Goal: Communication & Community: Connect with others

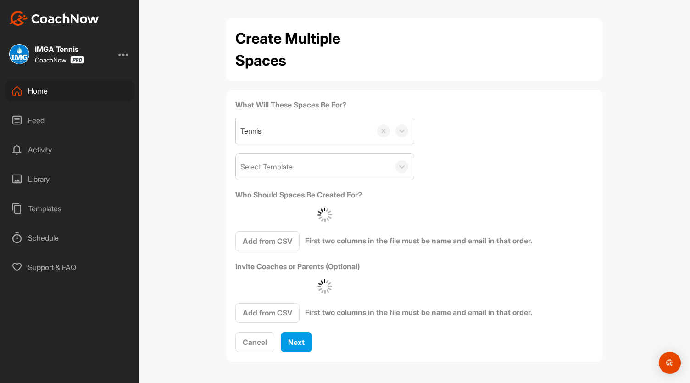
click at [64, 96] on div "Home" at bounding box center [69, 90] width 129 height 23
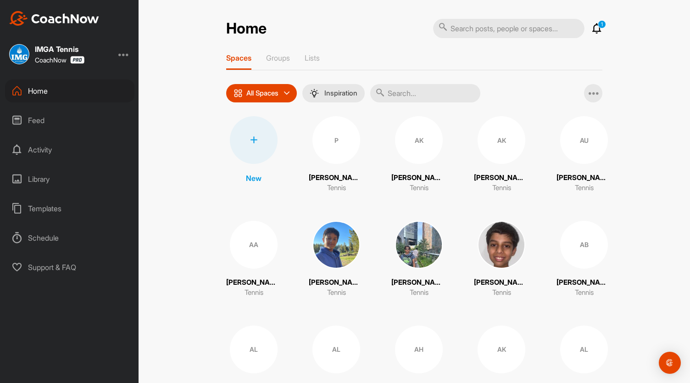
click at [427, 99] on input "text" at bounding box center [425, 93] width 110 height 18
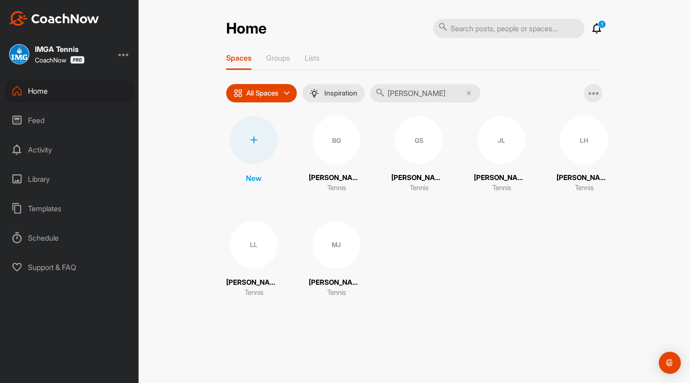
type input "[PERSON_NAME]"
click at [571, 148] on div "LH" at bounding box center [584, 140] width 48 height 48
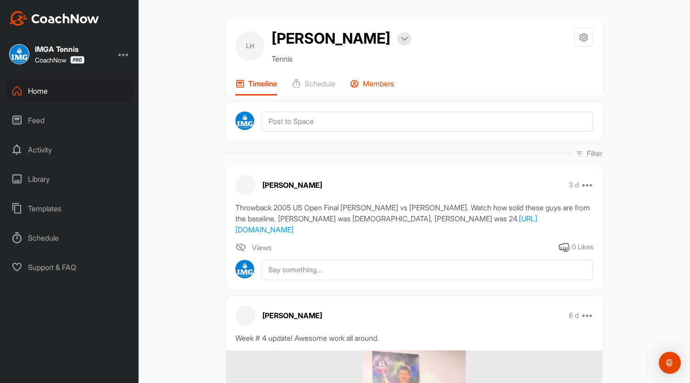
click at [378, 88] on p "Members" at bounding box center [378, 83] width 31 height 9
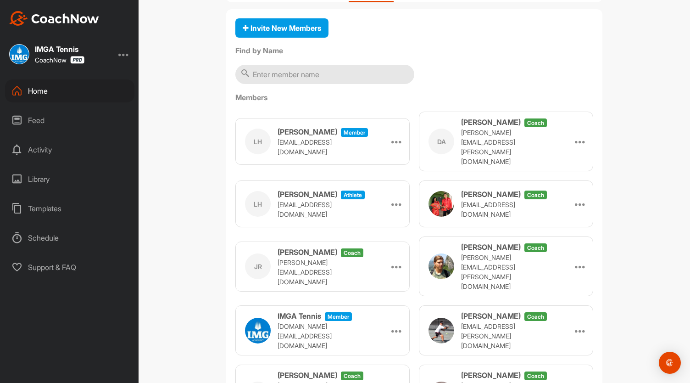
scroll to position [89, 0]
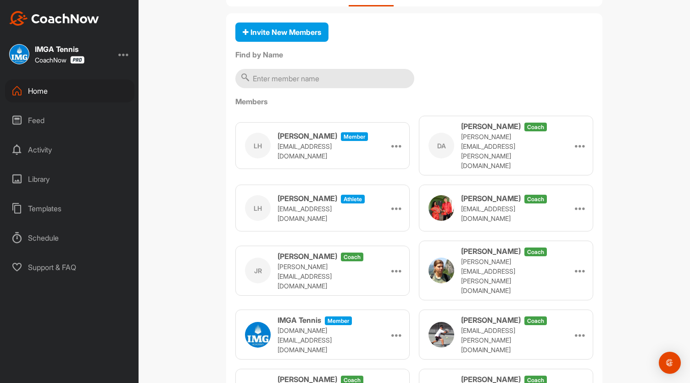
click at [275, 65] on div "Invite New Members Find by Name Members LH [PERSON_NAME] Member [PERSON_NAME][E…" at bounding box center [414, 230] width 376 height 434
click at [277, 42] on button "Invite New Members" at bounding box center [281, 32] width 93 height 20
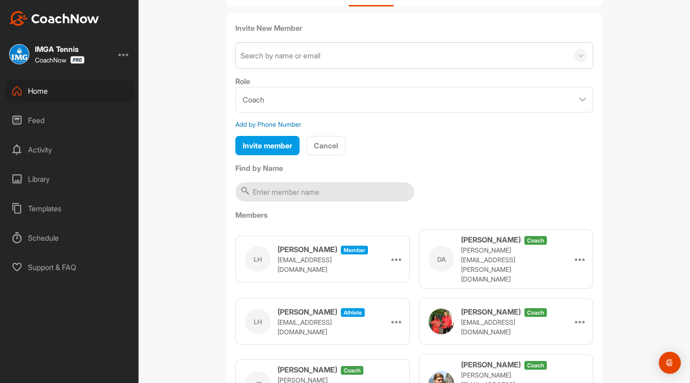
click at [284, 61] on div "Search by name or email" at bounding box center [280, 55] width 80 height 11
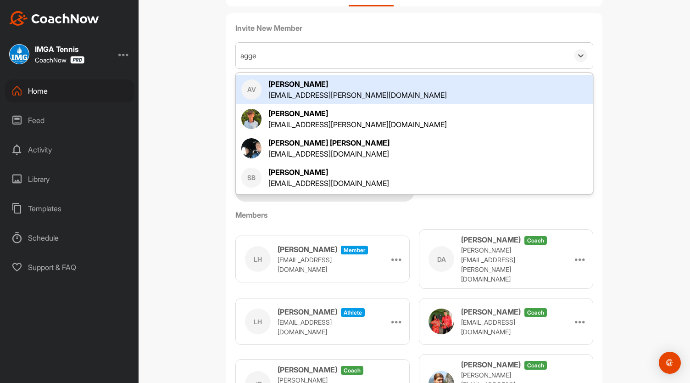
type input "agge"
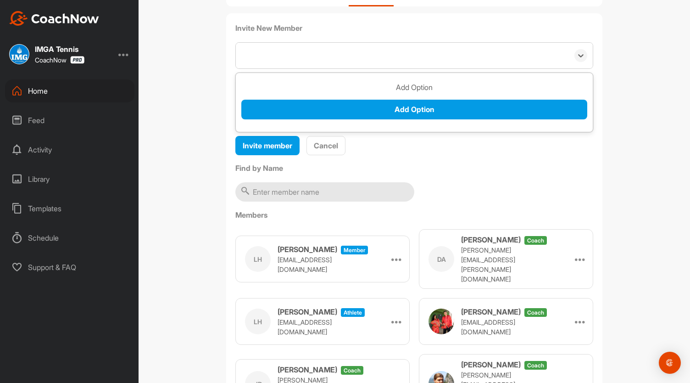
click at [272, 68] on div "agge" at bounding box center [402, 56] width 333 height 26
click at [272, 61] on div "Search by name or email" at bounding box center [280, 55] width 80 height 11
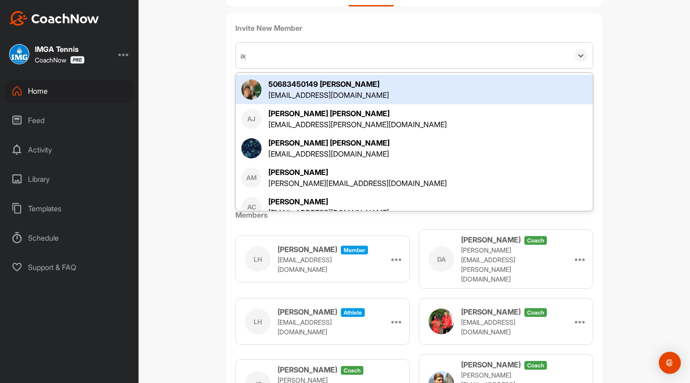
type input "agg"
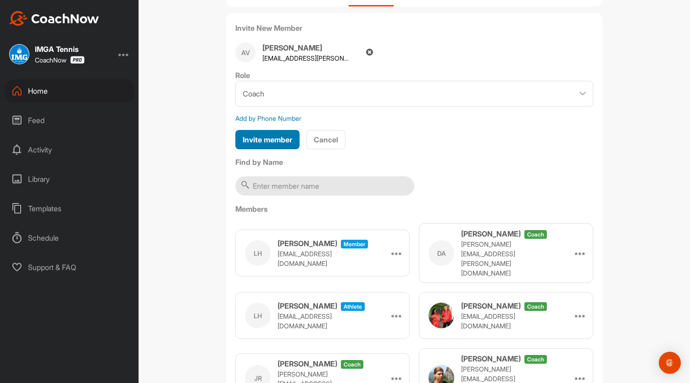
click at [278, 145] on div "Invite member" at bounding box center [268, 139] width 50 height 11
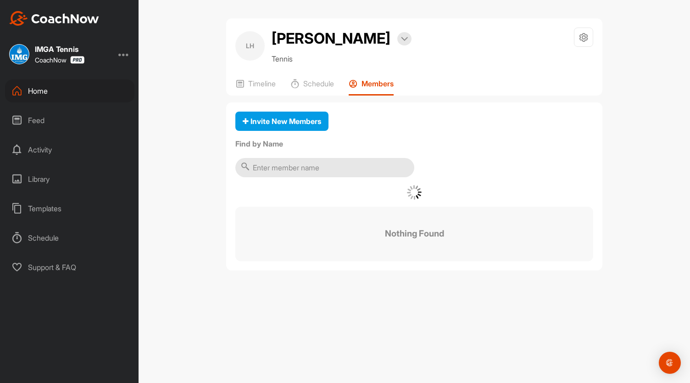
scroll to position [0, 0]
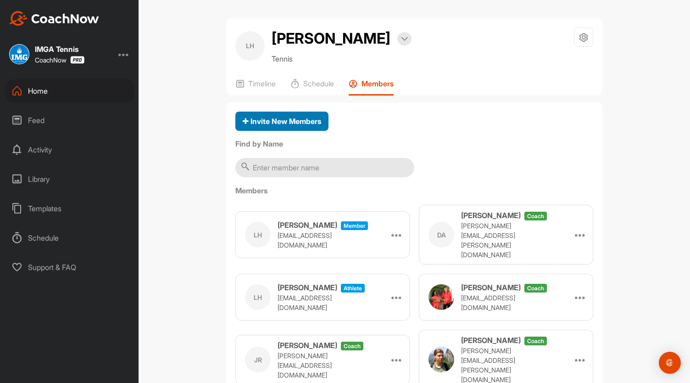
click at [284, 126] on span "Invite New Members" at bounding box center [282, 121] width 78 height 9
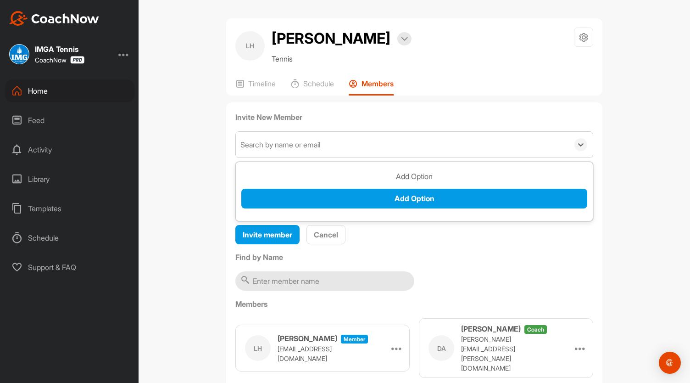
click at [297, 157] on div "Search by name or email" at bounding box center [402, 145] width 333 height 26
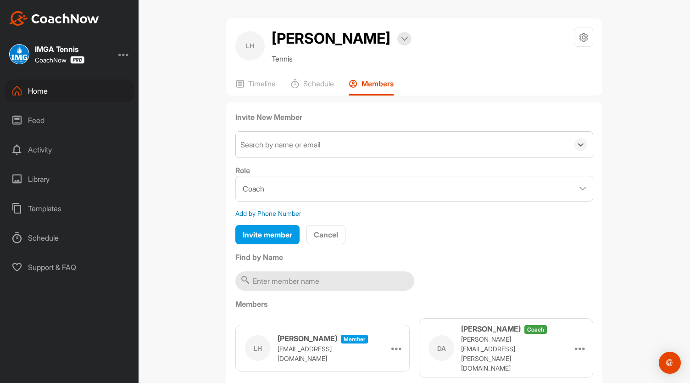
click at [297, 157] on div "Search by name or email" at bounding box center [402, 145] width 333 height 26
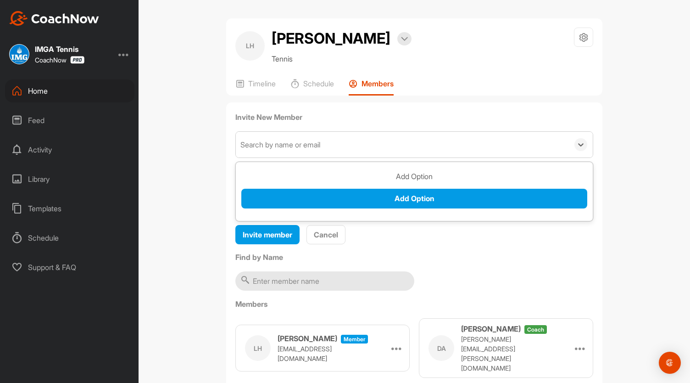
click at [297, 157] on div "Search by name or email" at bounding box center [402, 145] width 333 height 26
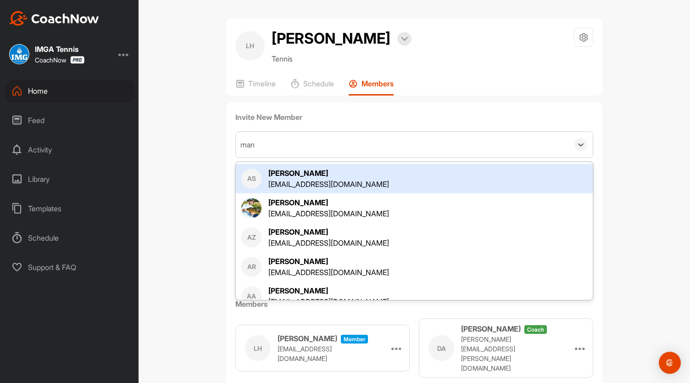
type input "[PERSON_NAME]"
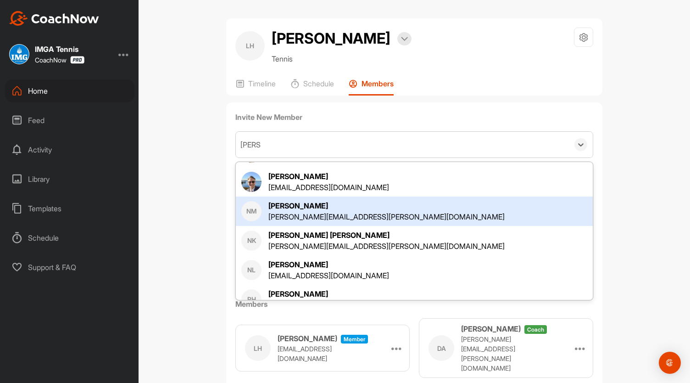
scroll to position [759, 0]
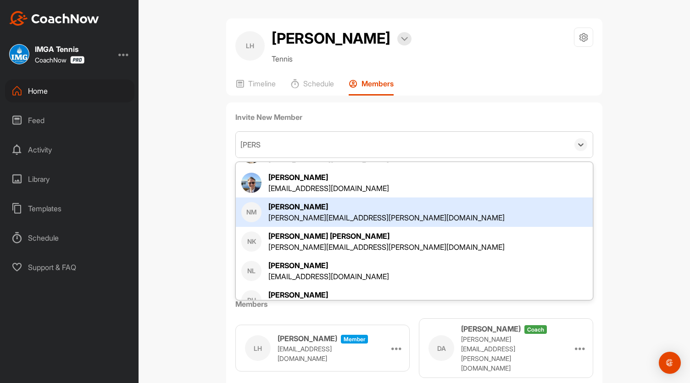
click at [286, 223] on div "[PERSON_NAME][EMAIL_ADDRESS][PERSON_NAME][DOMAIN_NAME]" at bounding box center [386, 217] width 236 height 11
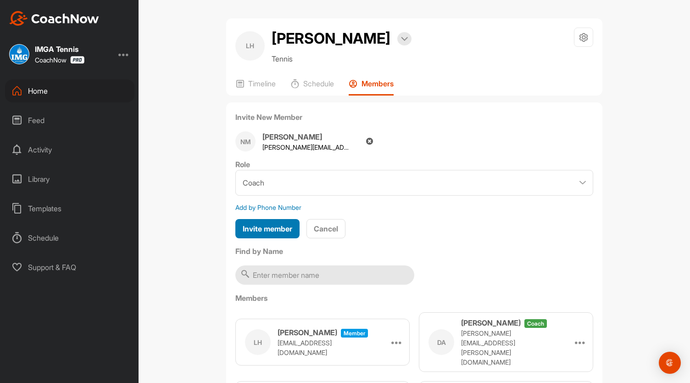
click at [269, 233] on span "Invite member" at bounding box center [268, 228] width 50 height 9
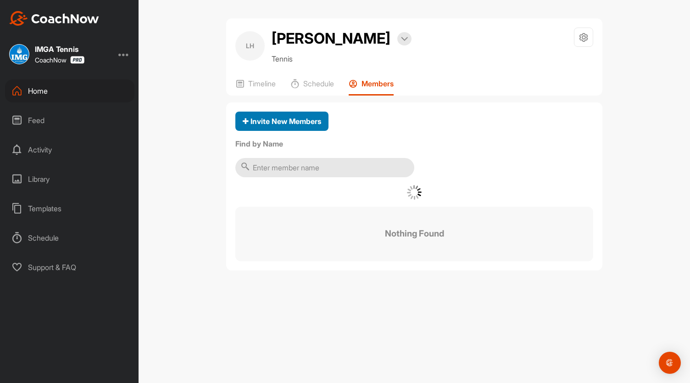
click at [274, 126] on span "Invite New Members" at bounding box center [282, 121] width 78 height 9
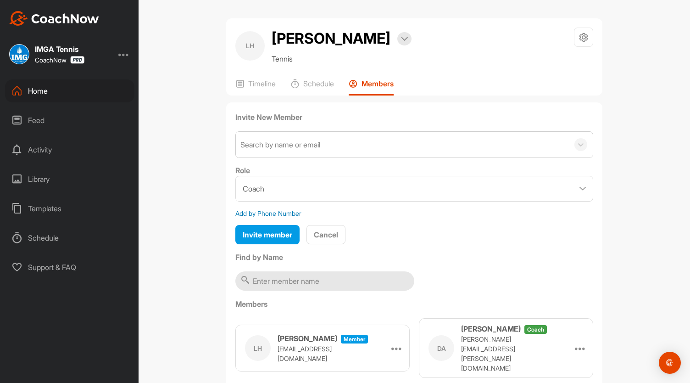
click at [290, 157] on div "Search by name or email" at bounding box center [402, 145] width 333 height 26
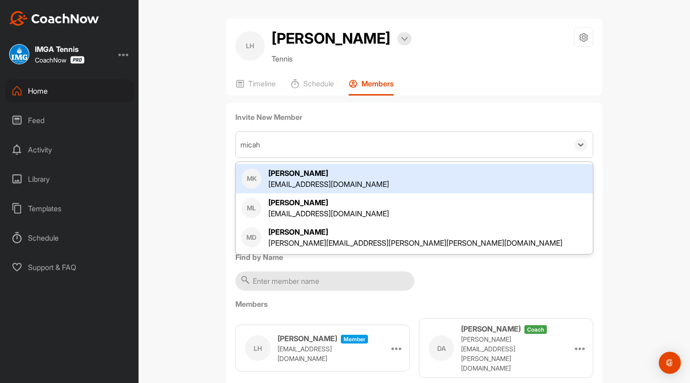
type input "micah"
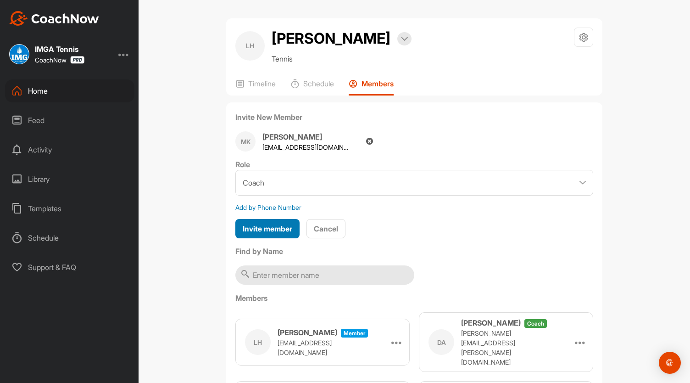
click at [273, 233] on span "Invite member" at bounding box center [268, 228] width 50 height 9
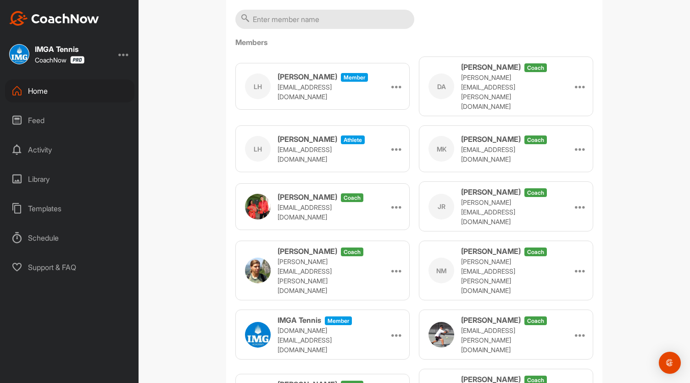
scroll to position [149, 0]
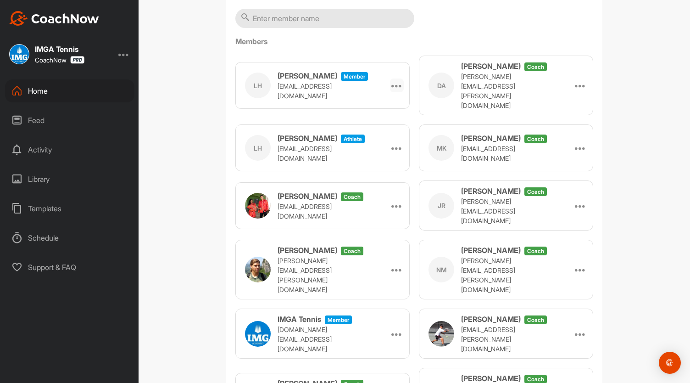
click at [395, 91] on icon at bounding box center [396, 85] width 11 height 11
click at [370, 124] on li "Make Athlete" at bounding box center [374, 111] width 59 height 29
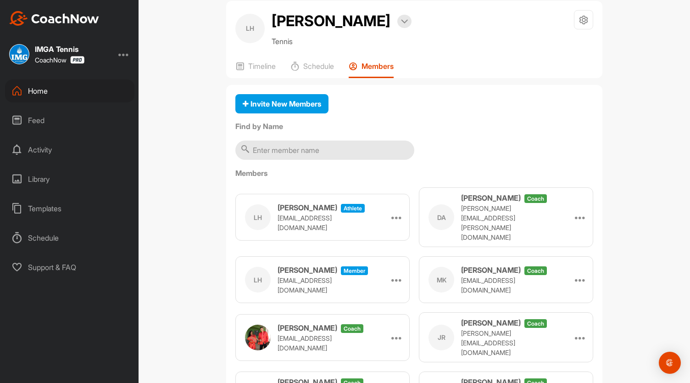
scroll to position [0, 0]
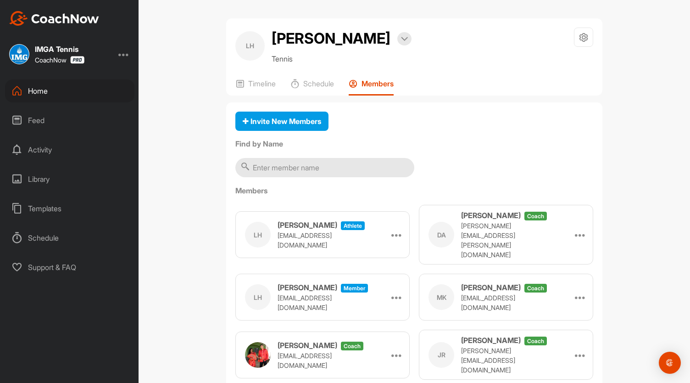
click at [61, 93] on div "Home" at bounding box center [69, 90] width 129 height 23
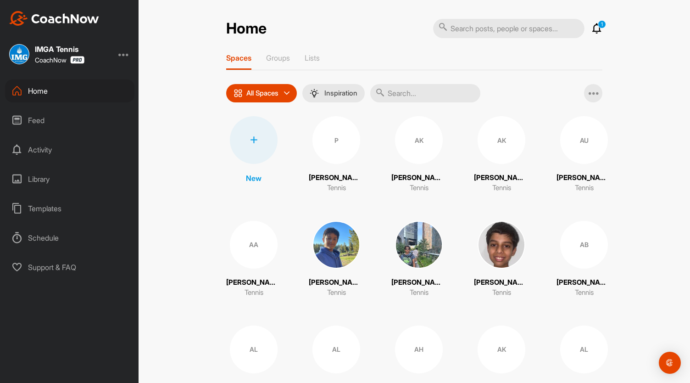
click at [431, 101] on input "text" at bounding box center [425, 93] width 110 height 18
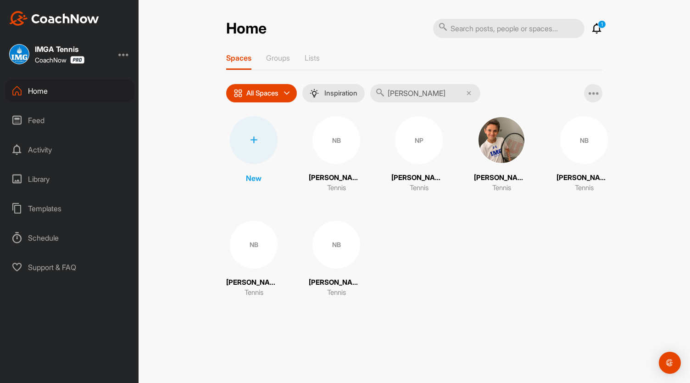
type input "nicolas b"
click at [404, 156] on div "NP" at bounding box center [419, 140] width 48 height 48
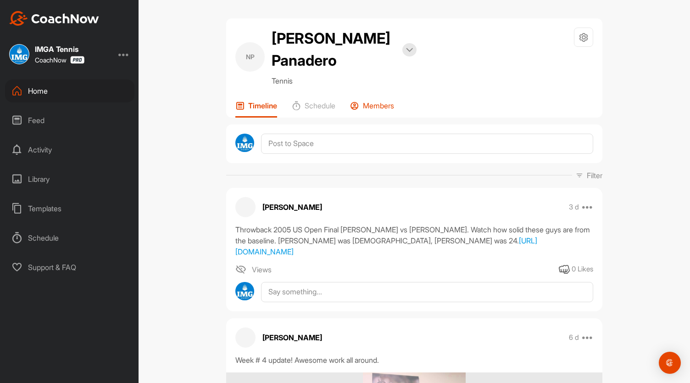
click at [380, 107] on p "Members" at bounding box center [378, 105] width 31 height 9
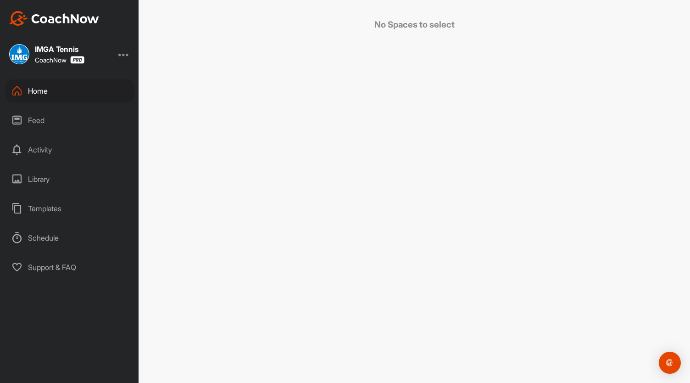
click at [57, 91] on div "Home" at bounding box center [69, 90] width 129 height 23
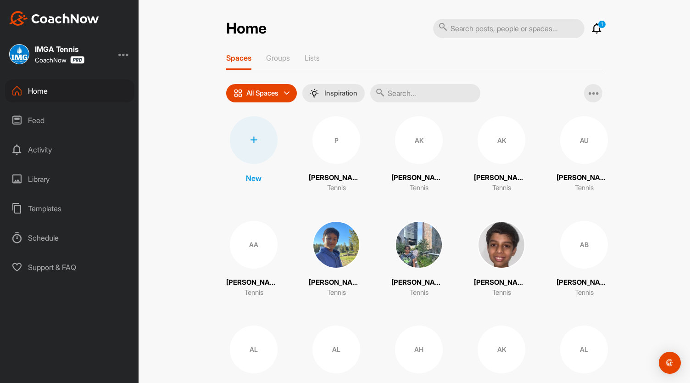
click at [439, 91] on input "text" at bounding box center [425, 93] width 110 height 18
type input "pezz"
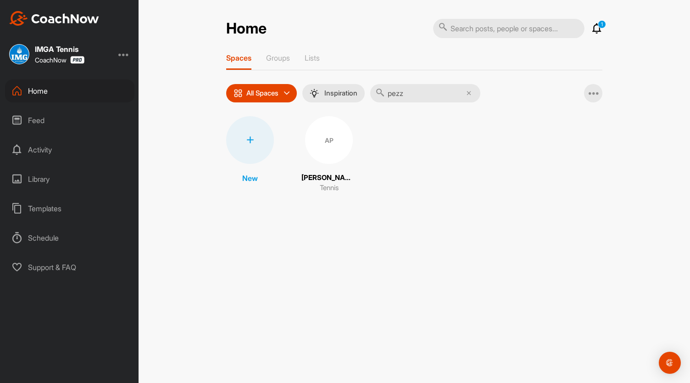
click at [336, 130] on div "AP" at bounding box center [329, 140] width 48 height 48
